Goal: Task Accomplishment & Management: Complete application form

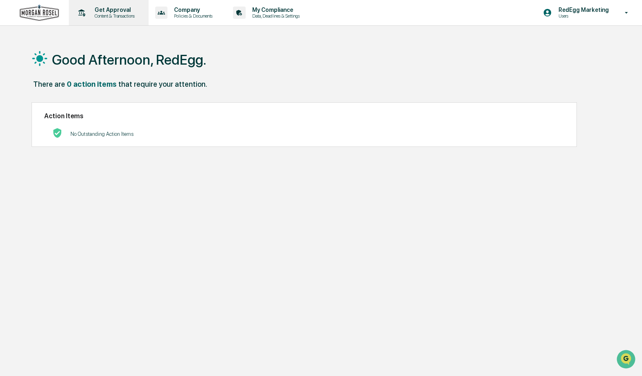
click at [105, 14] on p "Content & Transactions" at bounding box center [113, 16] width 51 height 6
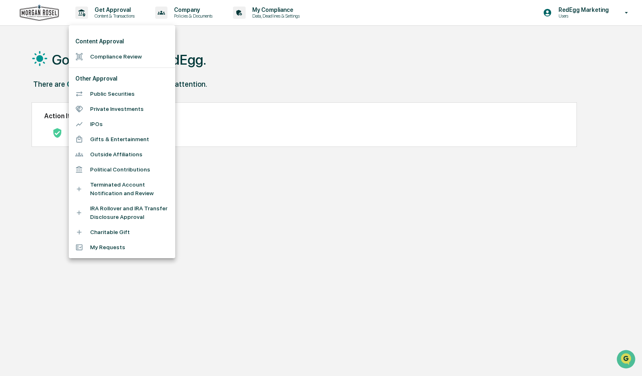
click at [129, 58] on li "Compliance Review" at bounding box center [122, 56] width 106 height 15
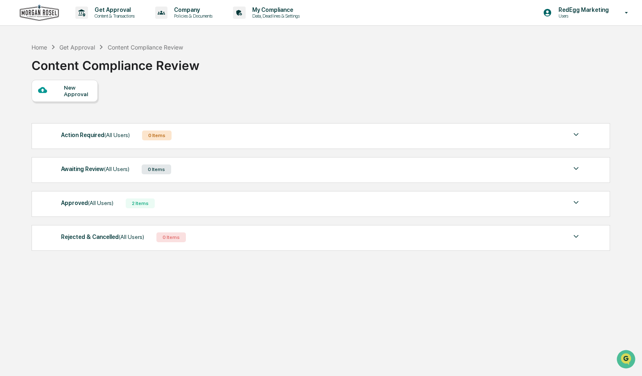
click at [69, 99] on div "New Approval" at bounding box center [65, 91] width 66 height 22
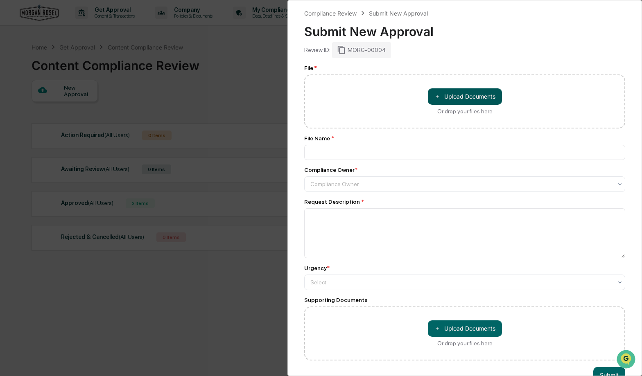
click at [439, 93] on span "＋" at bounding box center [437, 97] width 6 height 8
click at [457, 101] on button "＋ Upload Documents" at bounding box center [465, 96] width 74 height 16
type input "**********"
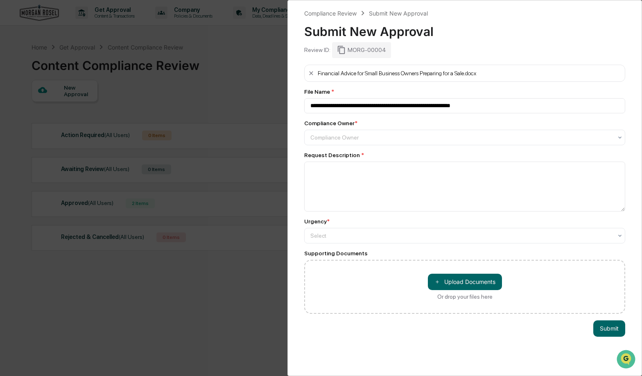
click at [328, 149] on div "**********" at bounding box center [464, 189] width 321 height 249
click at [329, 145] on div "Compliance Owner" at bounding box center [464, 138] width 321 height 16
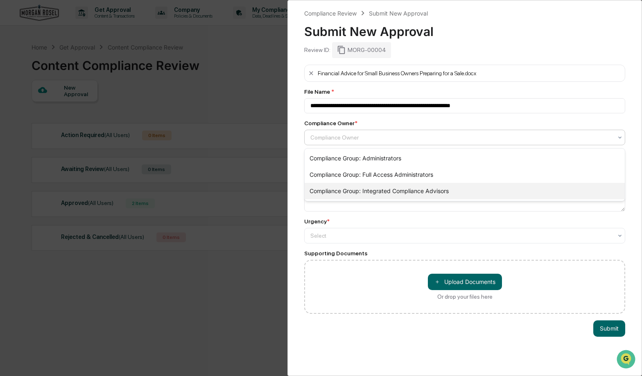
click at [351, 194] on div "Compliance Group: Integrated Compliance Advisors" at bounding box center [465, 191] width 320 height 16
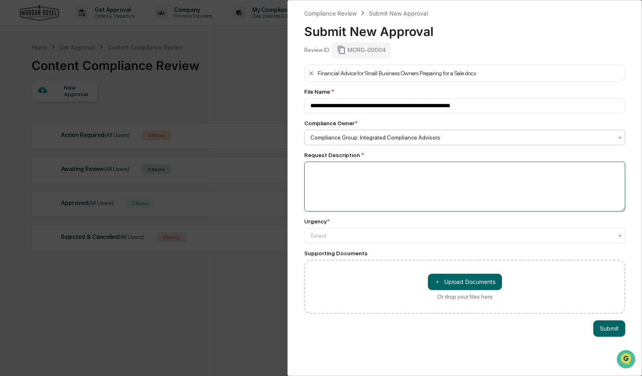
click at [351, 194] on textarea at bounding box center [464, 187] width 321 height 50
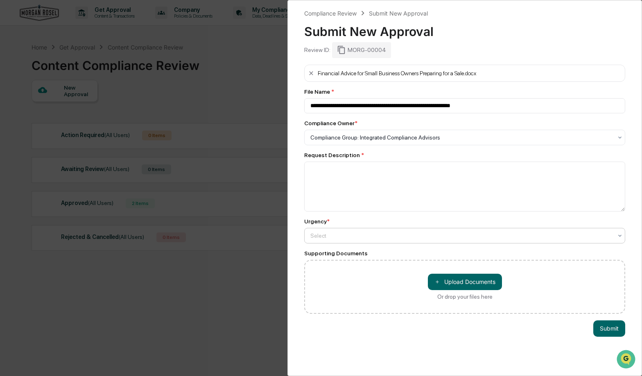
click at [351, 238] on div at bounding box center [461, 236] width 302 height 8
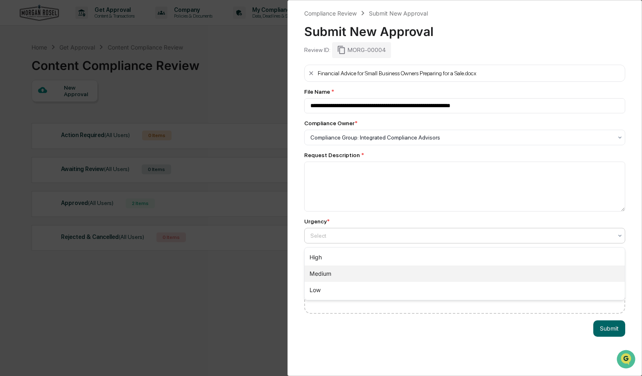
click at [329, 275] on div "Medium" at bounding box center [465, 274] width 320 height 16
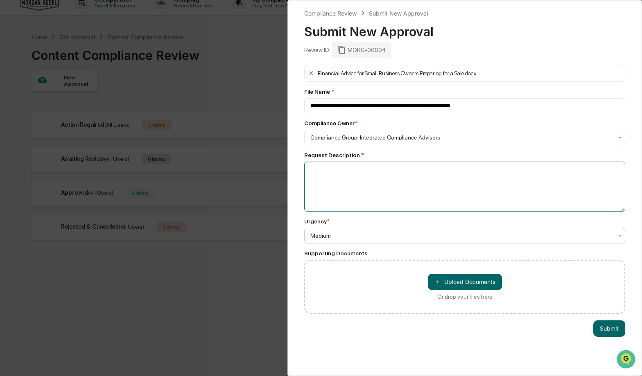
click at [350, 184] on textarea at bounding box center [464, 187] width 321 height 50
click at [362, 179] on textarea at bounding box center [464, 187] width 321 height 50
paste textarea "**********"
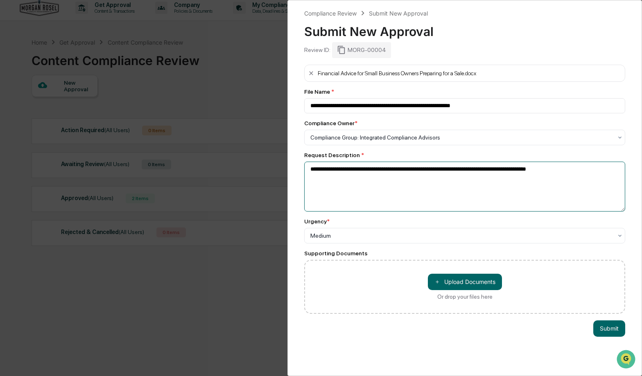
scroll to position [5, 0]
type textarea "**********"
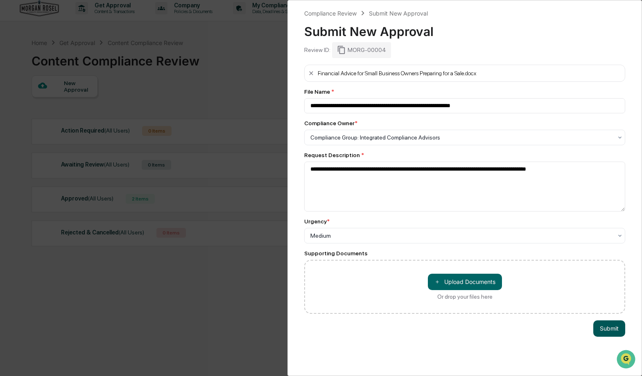
click at [607, 331] on button "Submit" at bounding box center [609, 329] width 32 height 16
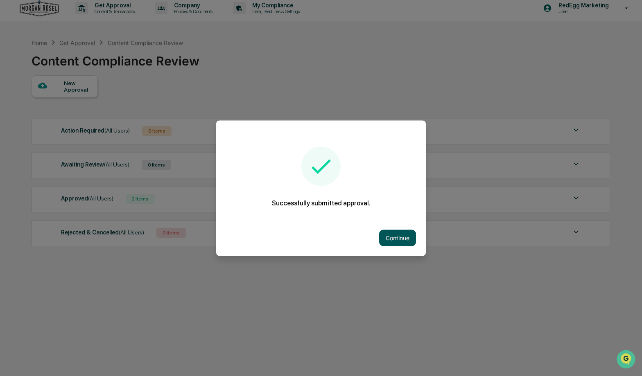
click at [389, 237] on button "Continue" at bounding box center [397, 238] width 37 height 16
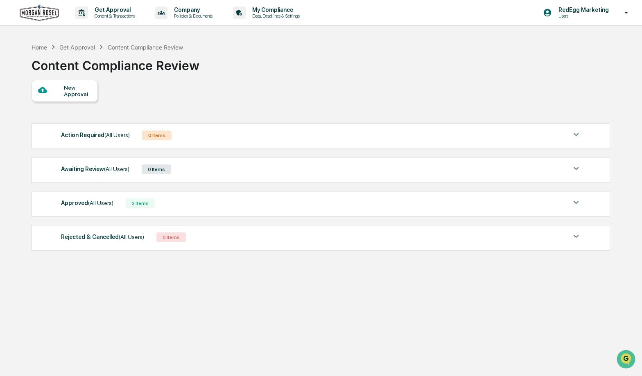
click at [128, 209] on div "Approved (All Users) 2 Items" at bounding box center [321, 203] width 520 height 11
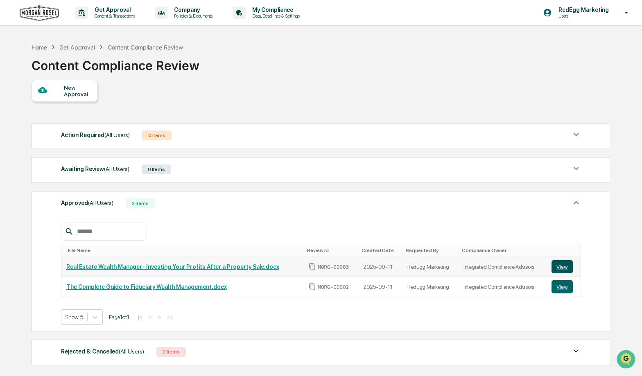
click at [560, 271] on button "View" at bounding box center [561, 266] width 21 height 13
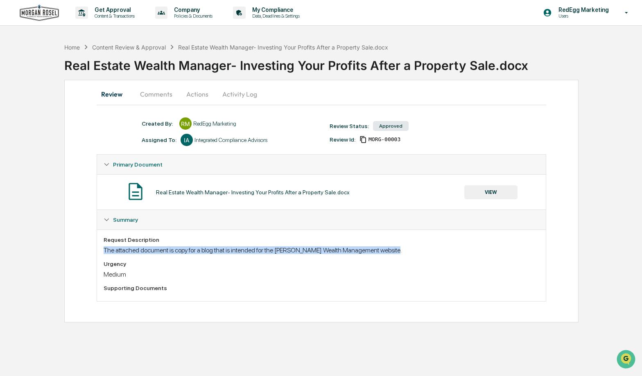
drag, startPoint x: 452, startPoint y: 254, endPoint x: 108, endPoint y: 249, distance: 343.5
click at [102, 246] on div "Request Description The attached document is copy for a blog that is intended f…" at bounding box center [321, 266] width 449 height 72
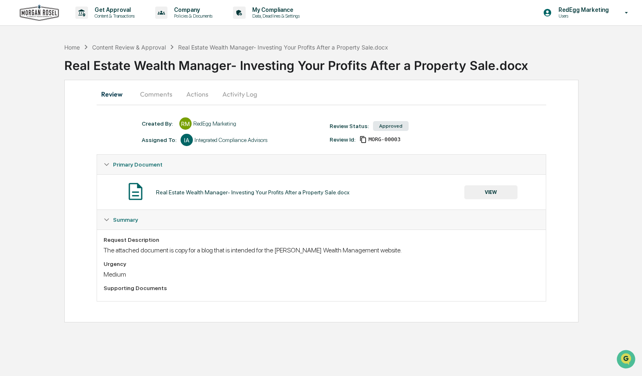
click at [118, 245] on div "Request Description The attached document is copy for a blog that is intended f…" at bounding box center [322, 246] width 436 height 18
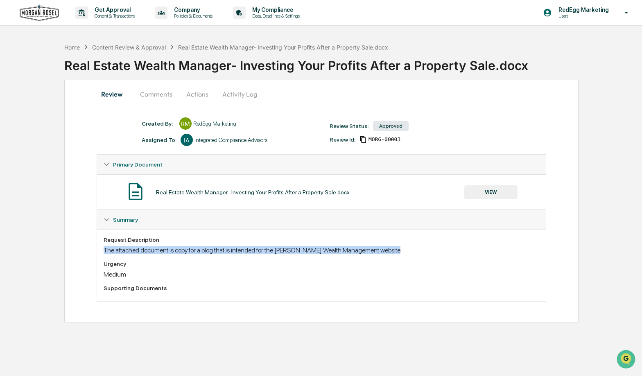
drag, startPoint x: 154, startPoint y: 249, endPoint x: 437, endPoint y: 252, distance: 283.7
click at [446, 251] on div "The attached document is copy for a blog that is intended for the Morgan Rosel …" at bounding box center [322, 250] width 436 height 8
copy div "The attached document is copy for a blog that is intended for the Morgan Rosel …"
